Goal: Information Seeking & Learning: Learn about a topic

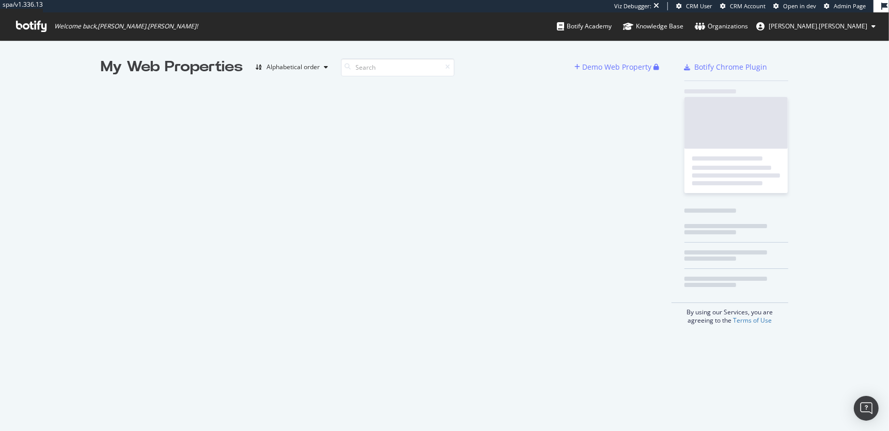
scroll to position [431, 889]
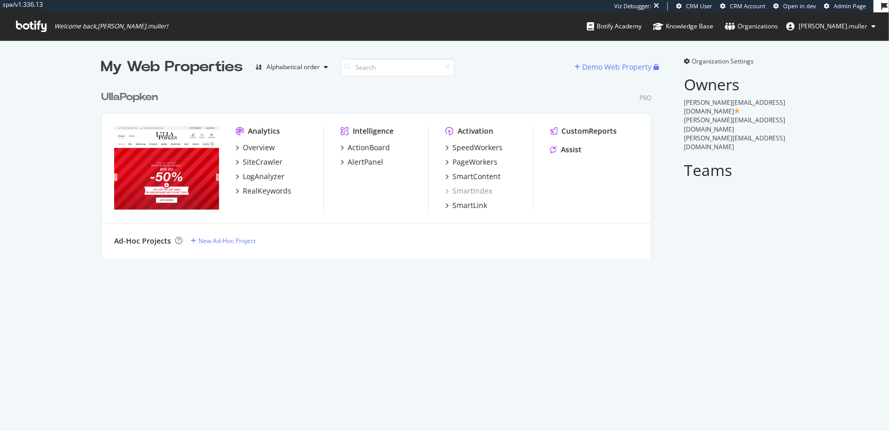
scroll to position [181, 558]
click at [260, 178] on div "LogAnalyzer" at bounding box center [264, 176] width 42 height 10
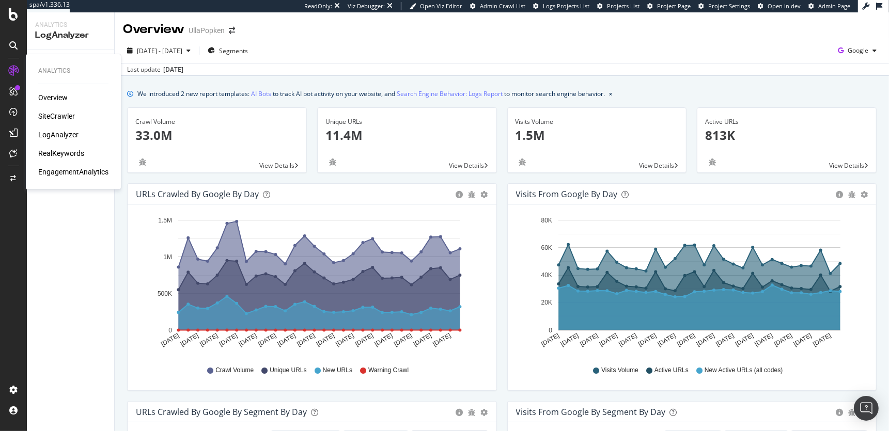
click at [60, 116] on div "SiteCrawler" at bounding box center [56, 116] width 37 height 10
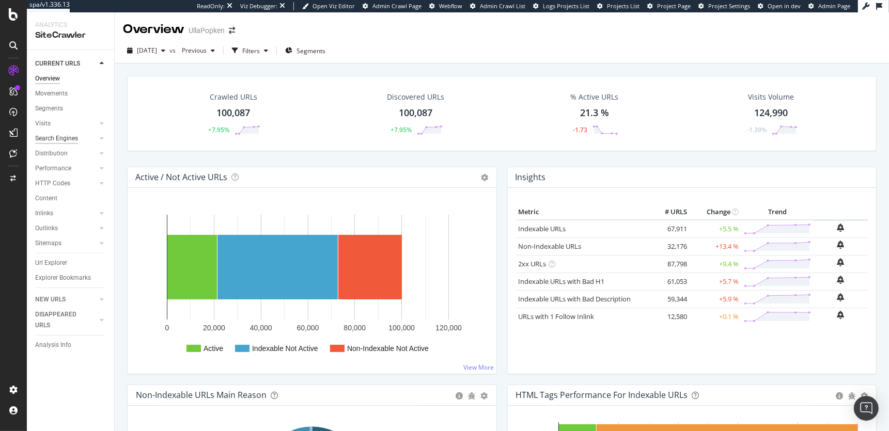
click at [66, 139] on div "Search Engines" at bounding box center [56, 138] width 43 height 11
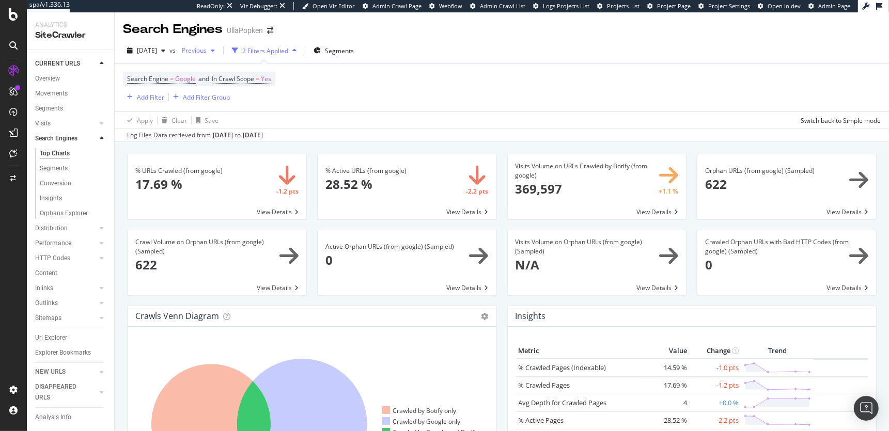
click at [207, 53] on span "Previous" at bounding box center [192, 50] width 29 height 9
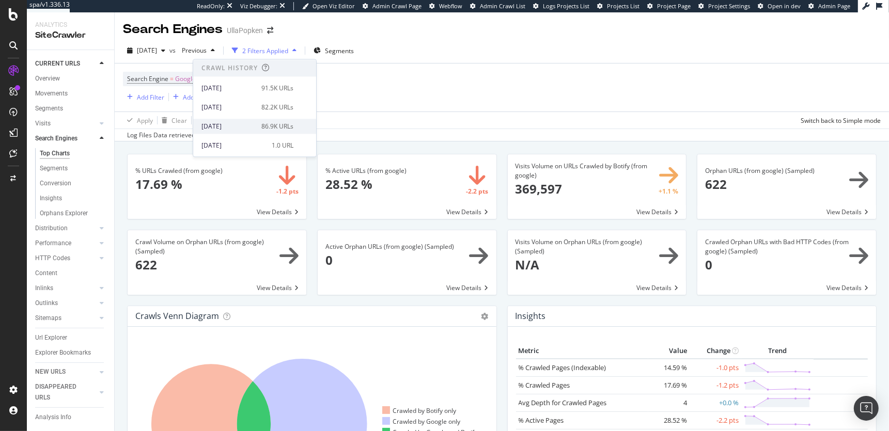
click at [278, 126] on div "86.9K URLs" at bounding box center [277, 126] width 32 height 9
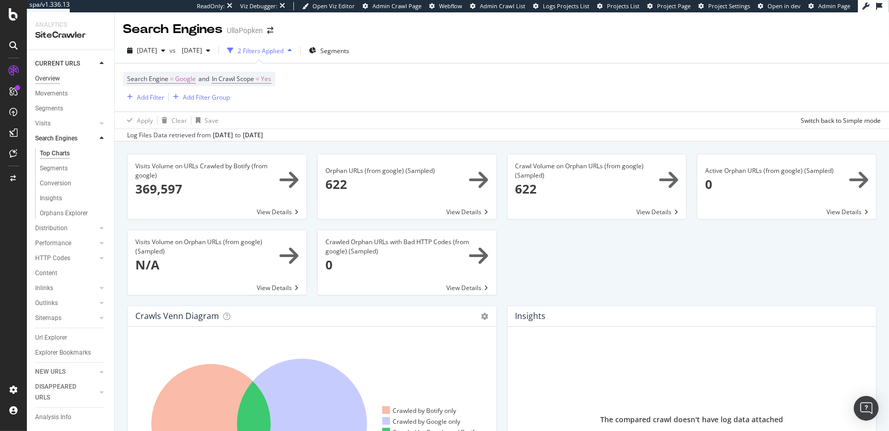
click at [47, 79] on div "Overview" at bounding box center [47, 78] width 25 height 11
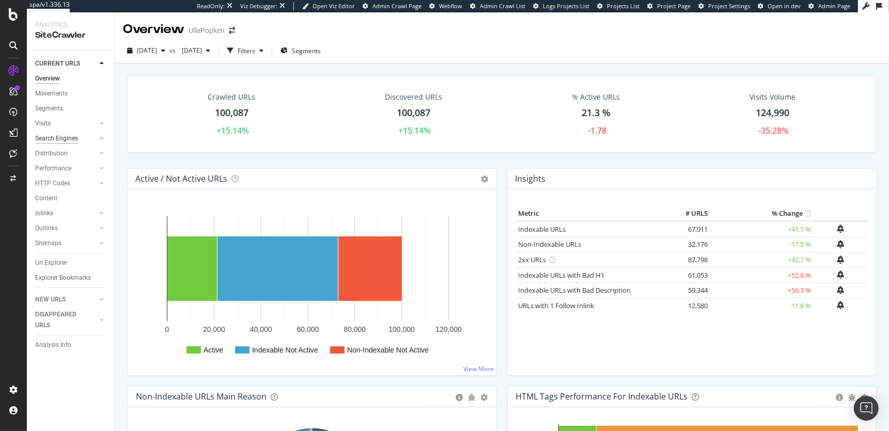
click at [61, 139] on div "Search Engines" at bounding box center [56, 138] width 43 height 11
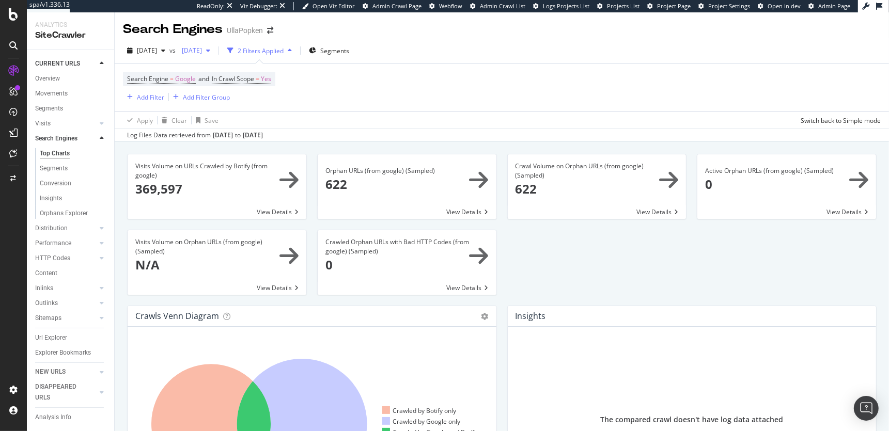
click at [202, 53] on span "[DATE]" at bounding box center [190, 50] width 24 height 9
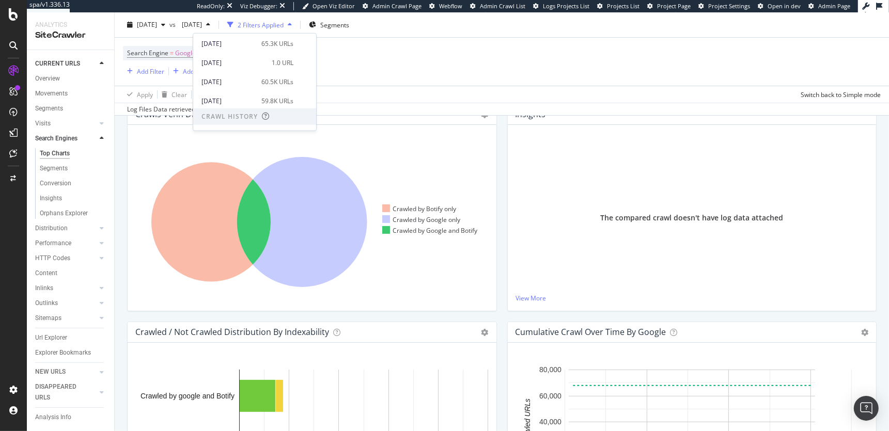
scroll to position [211, 0]
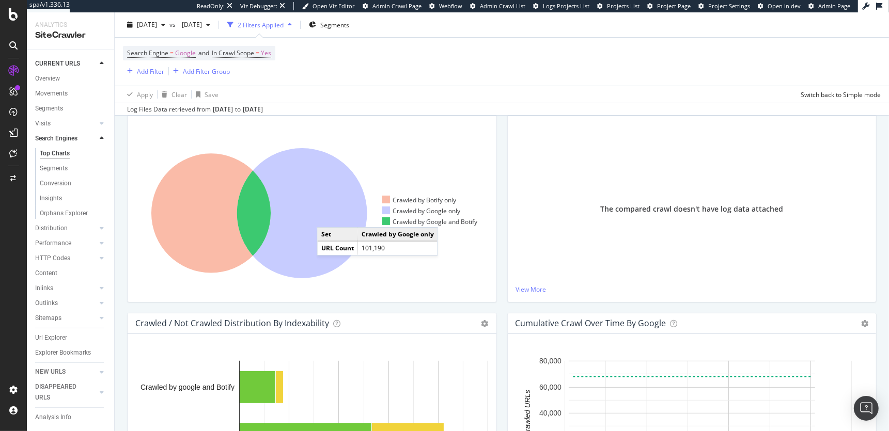
click at [327, 216] on icon at bounding box center [302, 213] width 130 height 130
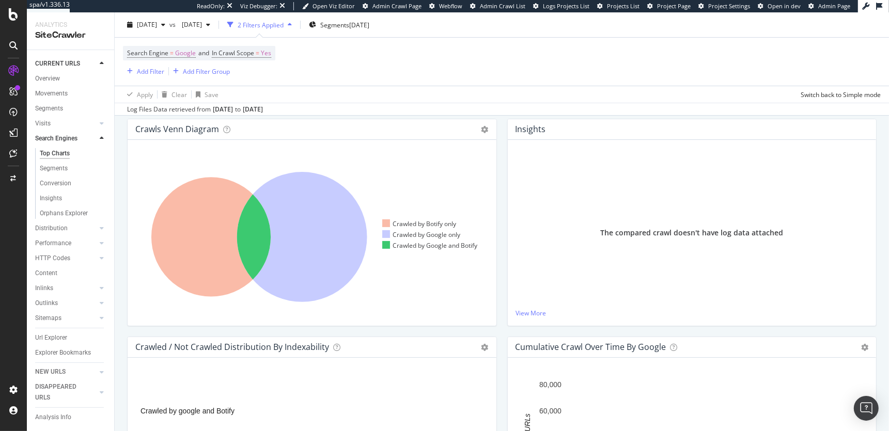
scroll to position [228, 0]
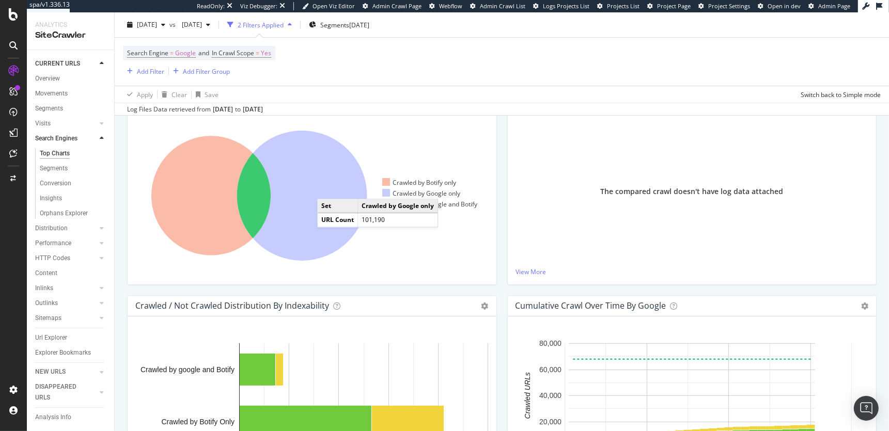
click at [327, 188] on icon at bounding box center [302, 196] width 130 height 130
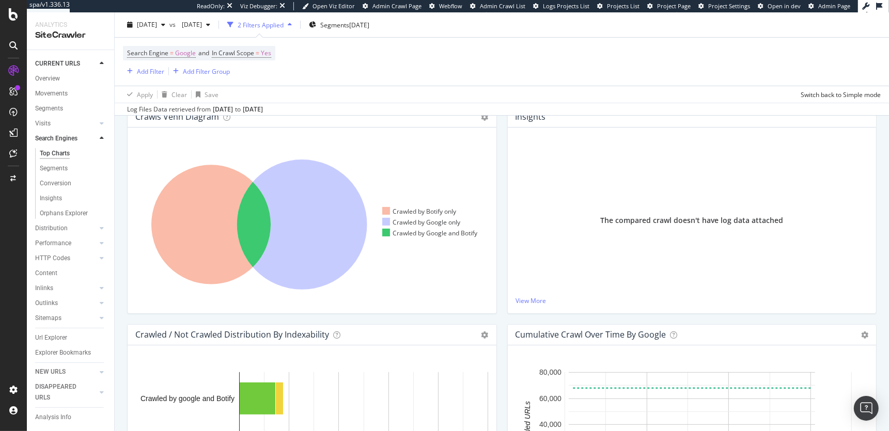
scroll to position [283, 0]
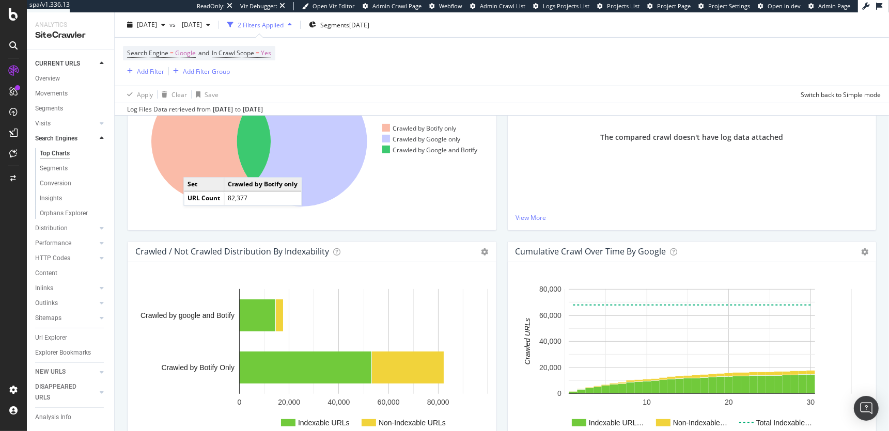
click at [194, 166] on icon at bounding box center [210, 141] width 119 height 119
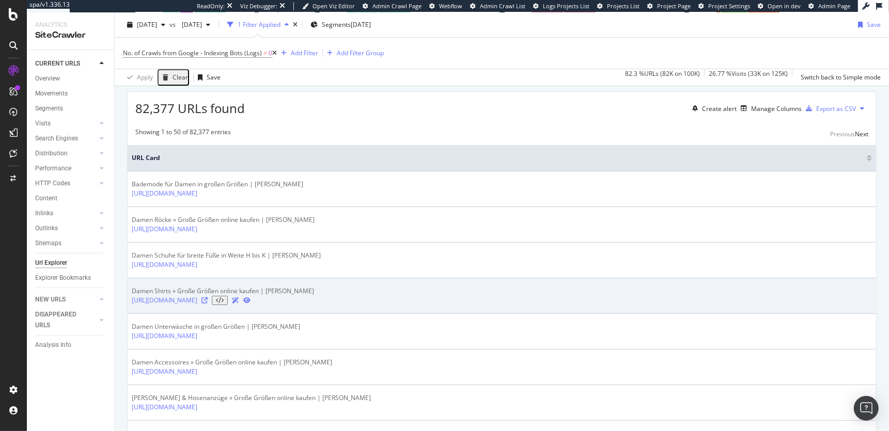
scroll to position [68, 0]
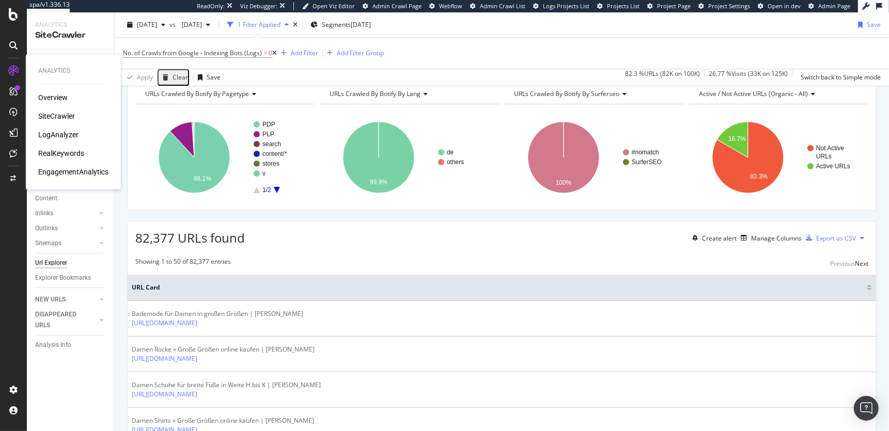
click at [67, 134] on div "LogAnalyzer" at bounding box center [58, 135] width 40 height 10
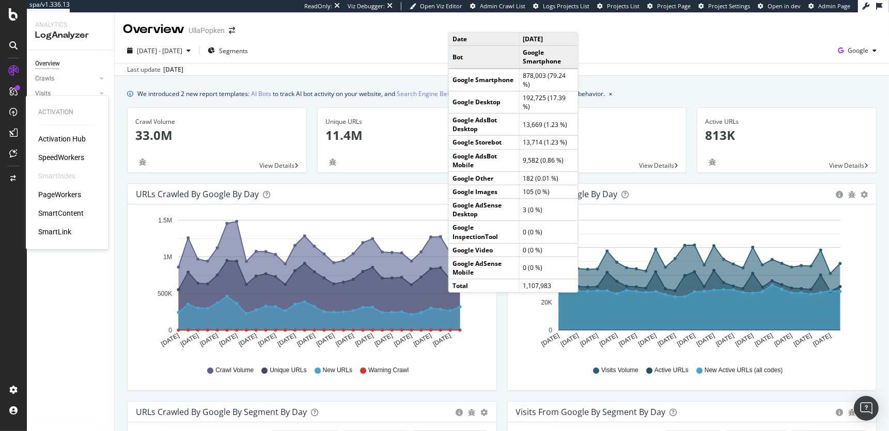
click at [76, 157] on div "SpeedWorkers" at bounding box center [61, 157] width 46 height 10
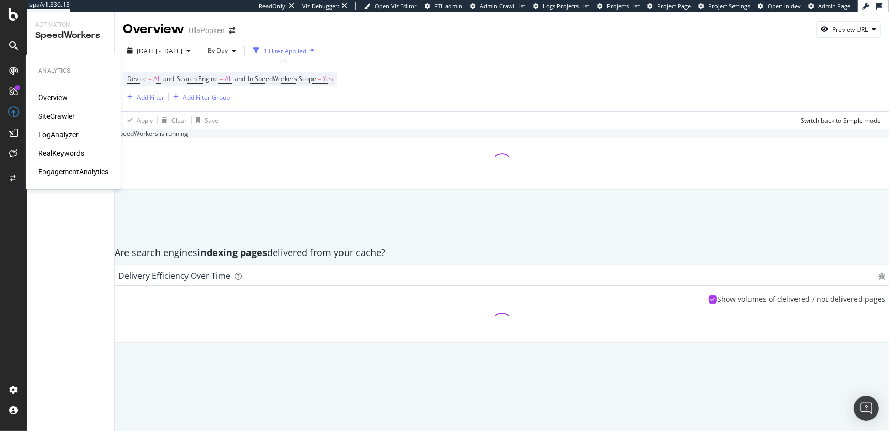
click at [58, 116] on div "SiteCrawler" at bounding box center [56, 116] width 37 height 10
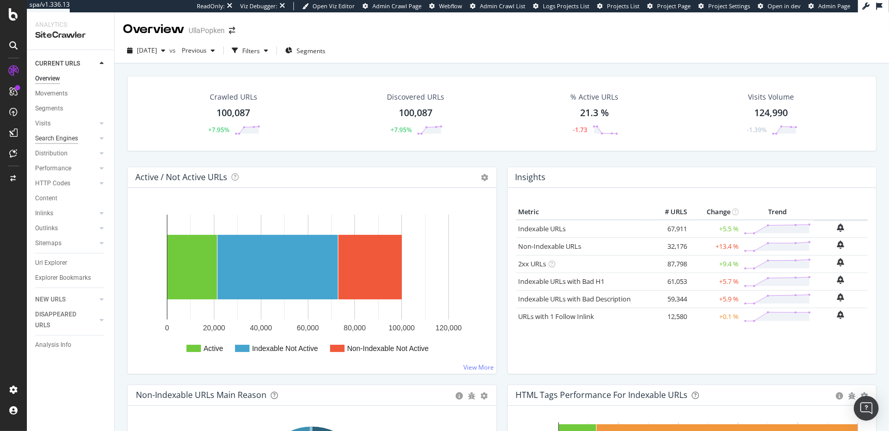
click at [75, 138] on div "Search Engines" at bounding box center [56, 138] width 43 height 11
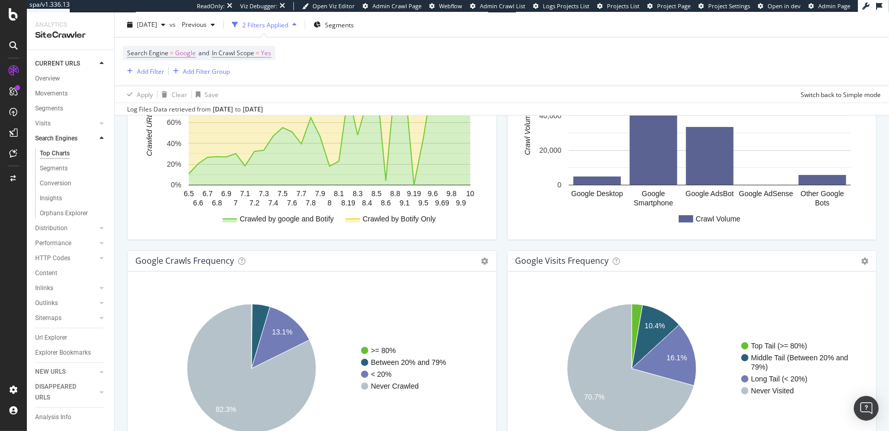
scroll to position [1215, 0]
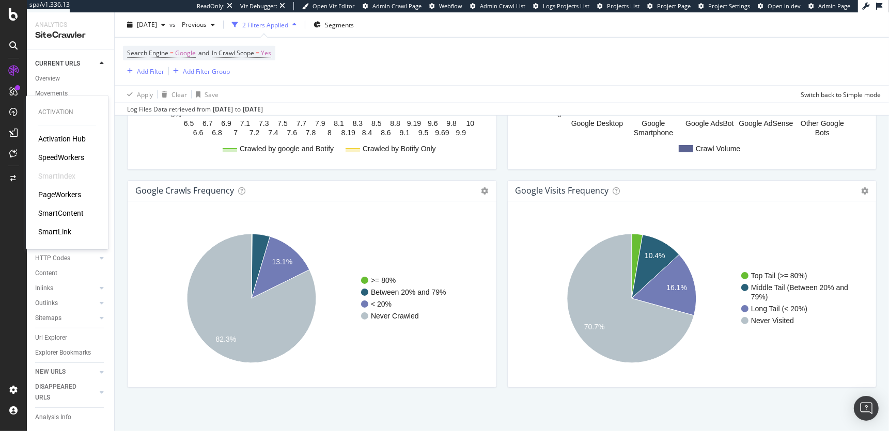
click at [61, 152] on div "Activation Hub SpeedWorkers SmartIndex PageWorkers SmartContent SmartLink" at bounding box center [67, 185] width 58 height 103
click at [61, 155] on div "SpeedWorkers" at bounding box center [61, 157] width 46 height 10
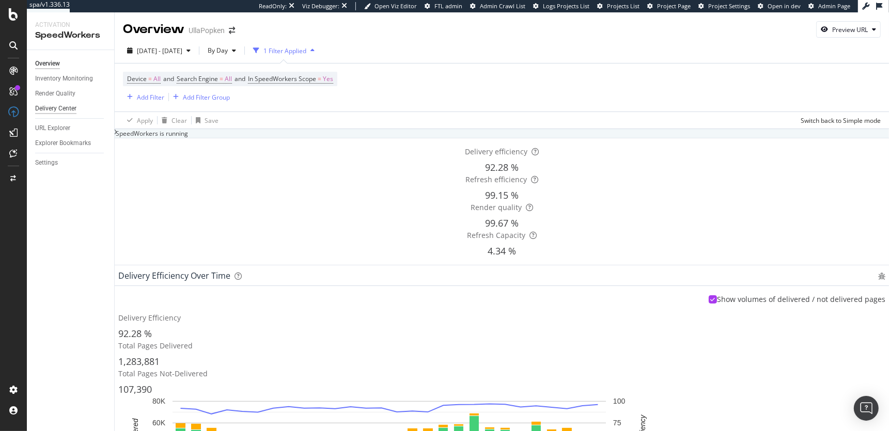
click at [67, 106] on div "Delivery Center" at bounding box center [55, 108] width 41 height 11
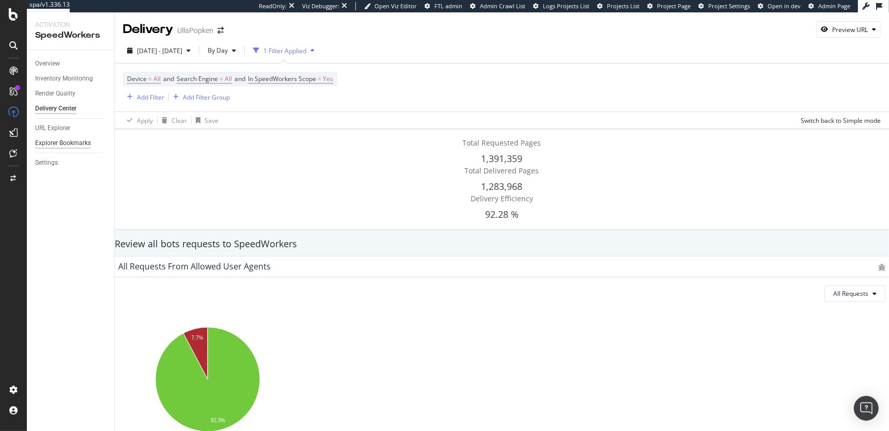
click at [61, 143] on div "Explorer Bookmarks" at bounding box center [63, 143] width 56 height 11
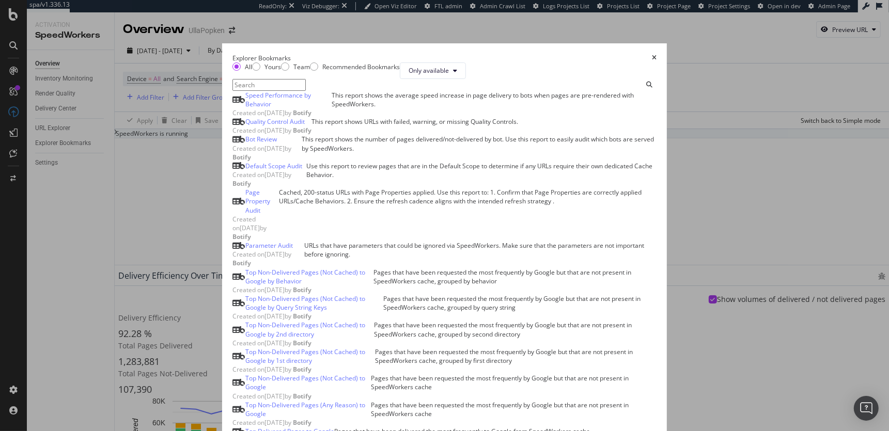
click at [656, 55] on icon "times" at bounding box center [654, 58] width 5 height 6
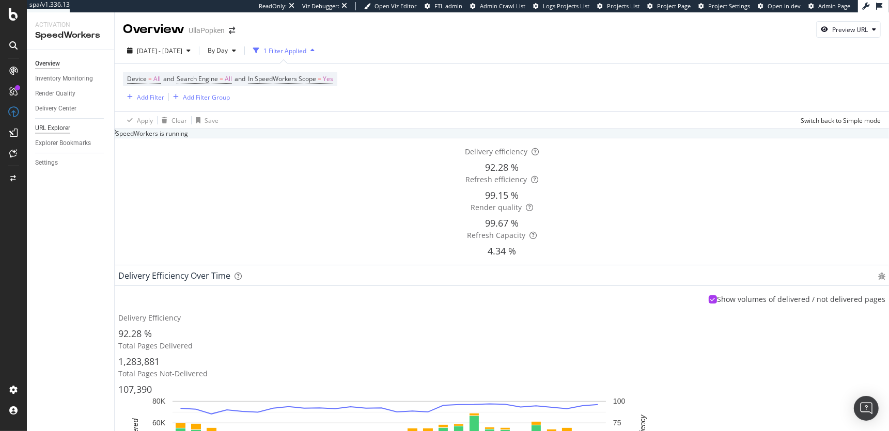
click at [57, 126] on div "URL Explorer" at bounding box center [52, 128] width 35 height 11
